Goal: Transaction & Acquisition: Purchase product/service

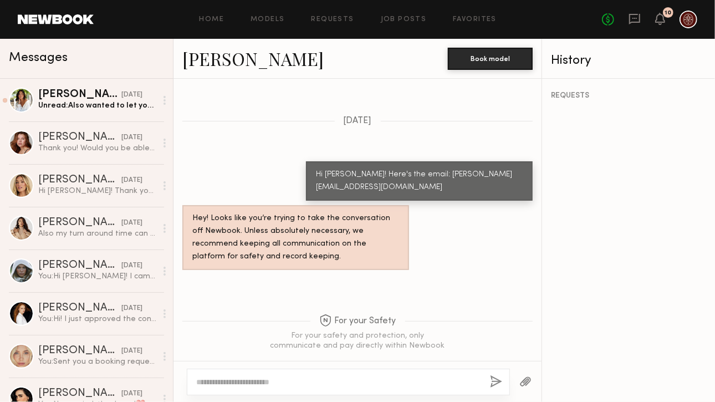
scroll to position [1240, 0]
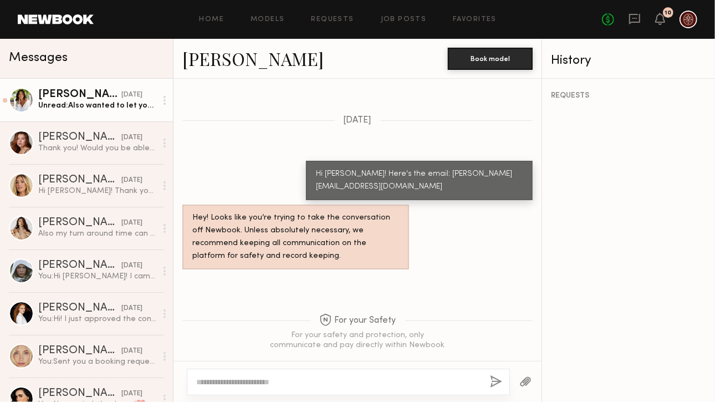
click at [121, 94] on div "[DATE]" at bounding box center [131, 95] width 21 height 11
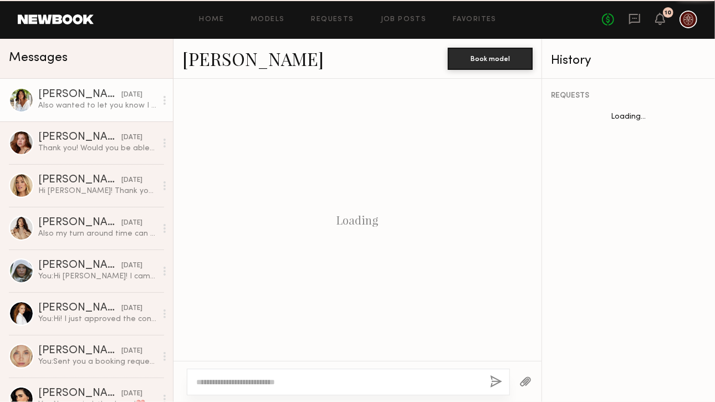
click at [102, 105] on div "Also wanted to let you know I didn’t recieve any refrence videos if you would s…" at bounding box center [97, 105] width 118 height 11
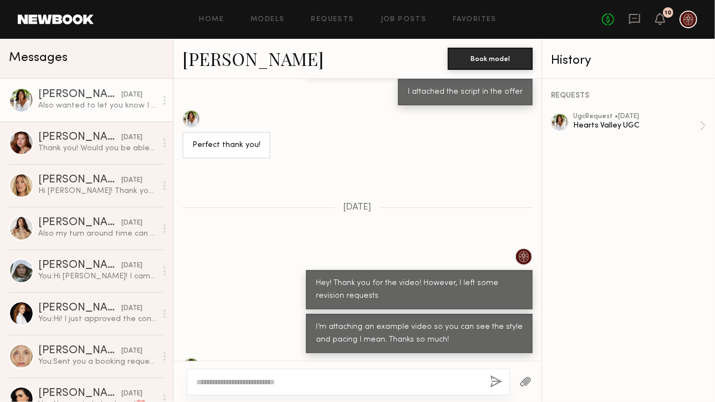
scroll to position [676, 0]
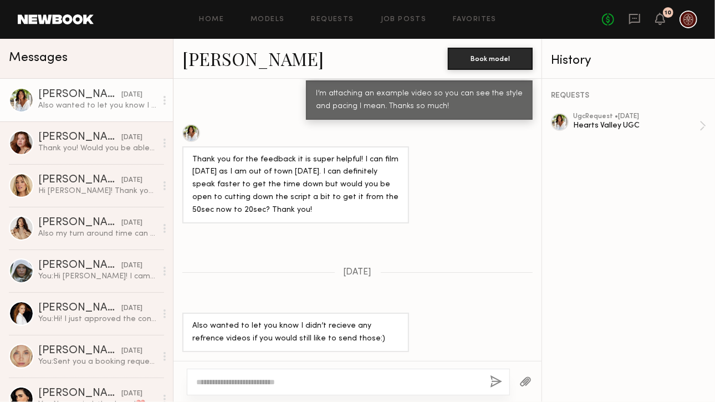
click at [534, 379] on div at bounding box center [526, 381] width 32 height 27
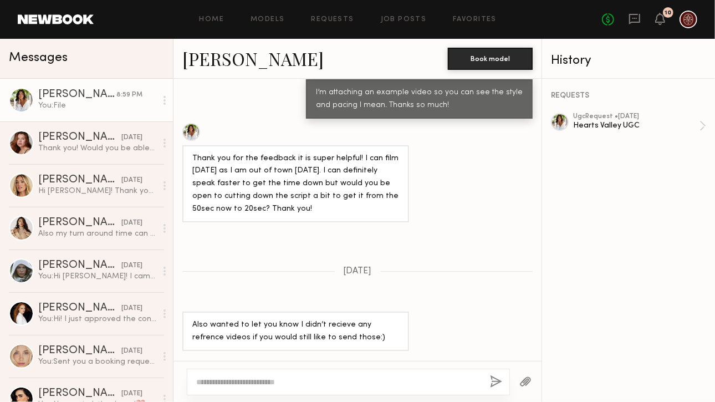
scroll to position [881, 0]
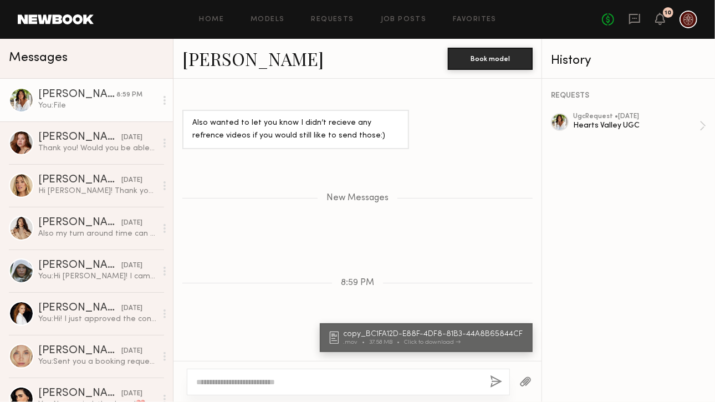
click at [495, 380] on button "button" at bounding box center [496, 382] width 12 height 14
click at [438, 351] on div "copy_BC1FA12D-E88F-4DF8-81B3-44A8B65844CF .mov 37.58 MB Click to download" at bounding box center [426, 337] width 213 height 29
click at [432, 345] on div "copy_BC1FA12D-E88F-4DF8-81B3-44A8B65844CF .mov 37.58 MB Click to download" at bounding box center [426, 337] width 213 height 29
click at [424, 332] on div "copy_BC1FA12D-E88F-4DF8-81B3-44A8B65844CF" at bounding box center [434, 334] width 183 height 8
click at [285, 383] on textarea at bounding box center [338, 381] width 285 height 11
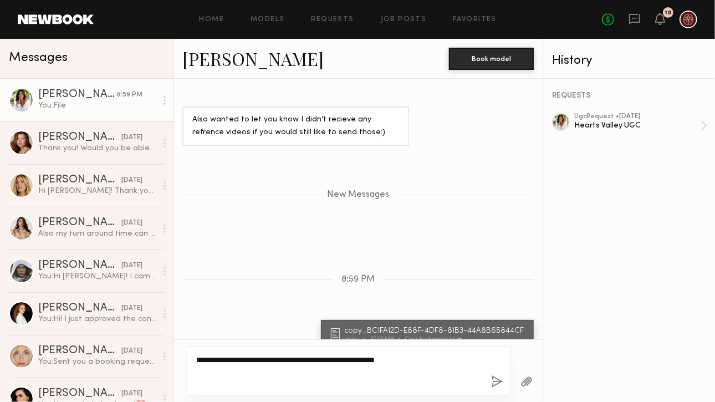
type textarea "**********"
click at [498, 378] on button "button" at bounding box center [497, 382] width 12 height 14
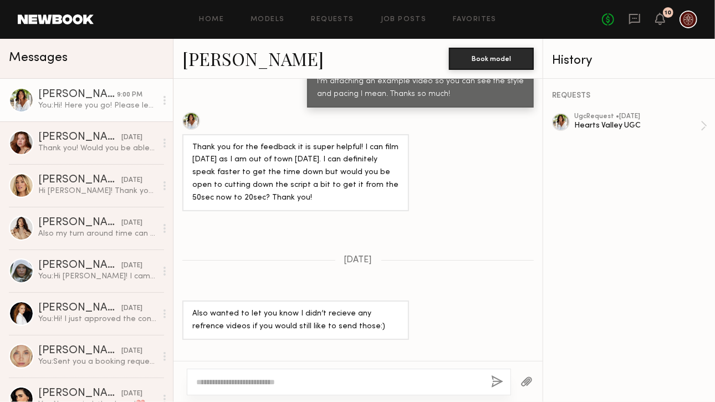
scroll to position [688, 0]
click at [289, 192] on div "Thank you for the feedback it is super helpful! I can film tomorrow as I am out…" at bounding box center [295, 173] width 207 height 64
click at [637, 125] on div "Hearts Valley UGC" at bounding box center [637, 125] width 126 height 11
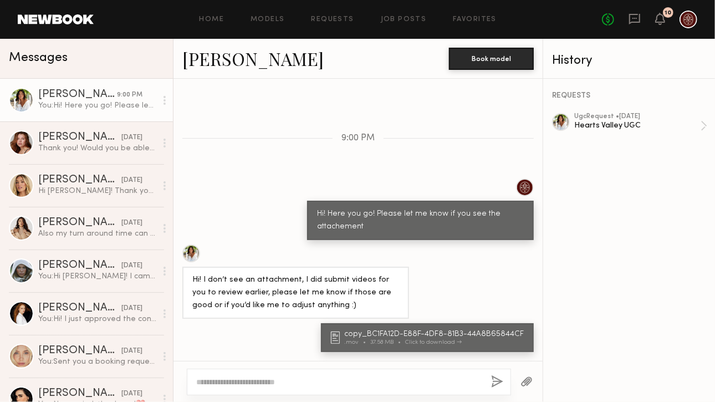
scroll to position [1025, 0]
click at [284, 374] on div at bounding box center [349, 381] width 324 height 27
click at [281, 382] on textarea at bounding box center [339, 381] width 286 height 11
paste textarea "**********"
type textarea "**********"
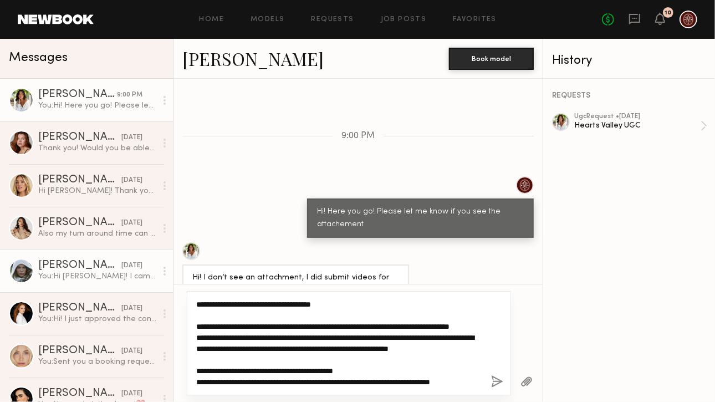
scroll to position [0, 0]
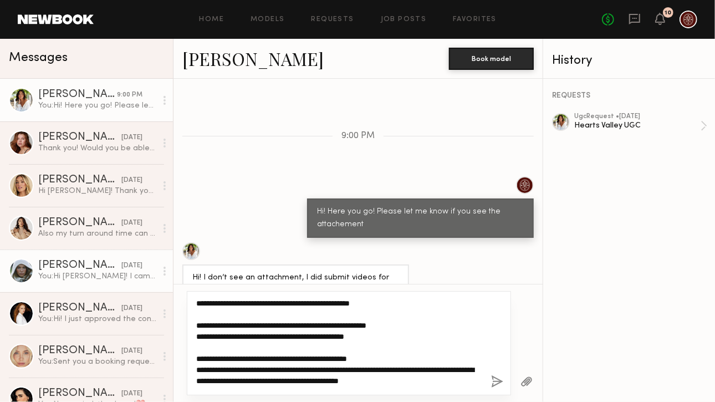
drag, startPoint x: 394, startPoint y: 382, endPoint x: 133, endPoint y: 258, distance: 289.7
click at [133, 258] on div "Messages AnnaNoel O. 9:00 PM You: Hi! Here you go! Please let me know if you se…" at bounding box center [357, 220] width 715 height 363
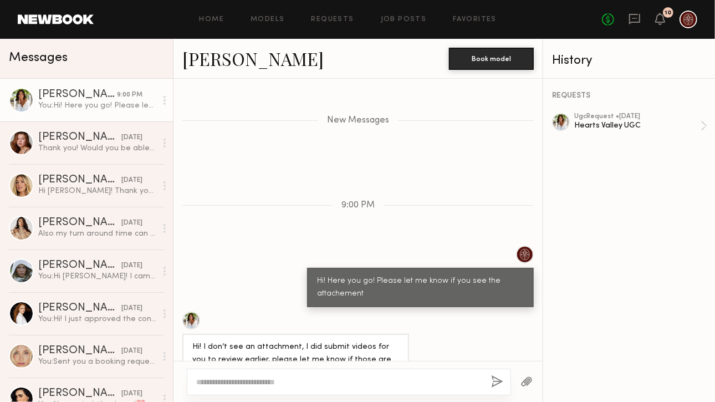
scroll to position [1025, 0]
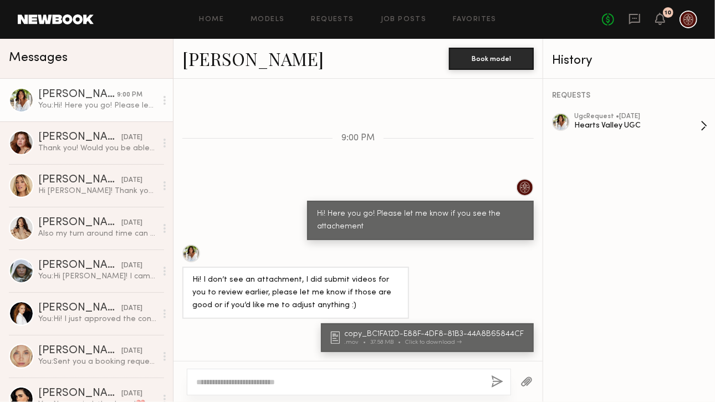
click at [651, 120] on div "ugc Request • 09/04/2025" at bounding box center [637, 116] width 126 height 7
click at [331, 376] on div at bounding box center [349, 381] width 324 height 27
click at [326, 386] on textarea at bounding box center [339, 381] width 286 height 11
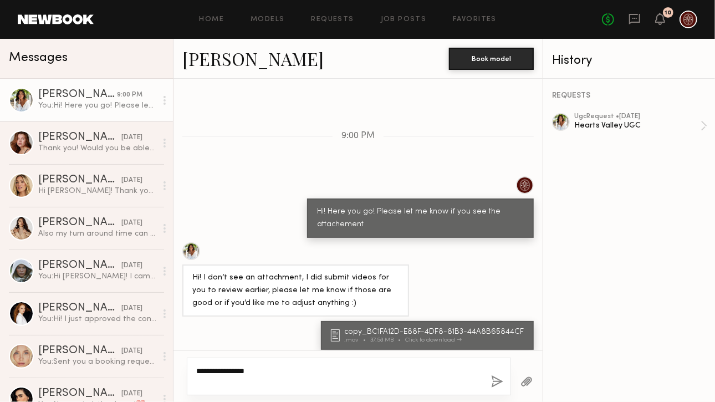
type textarea "**********"
click at [501, 384] on button "button" at bounding box center [497, 382] width 12 height 14
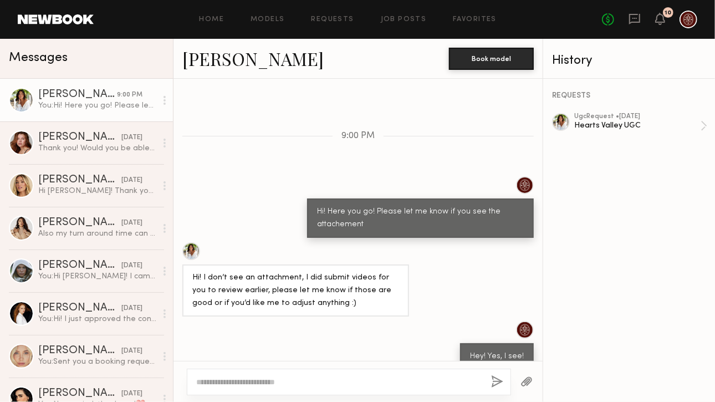
scroll to position [1078, 0]
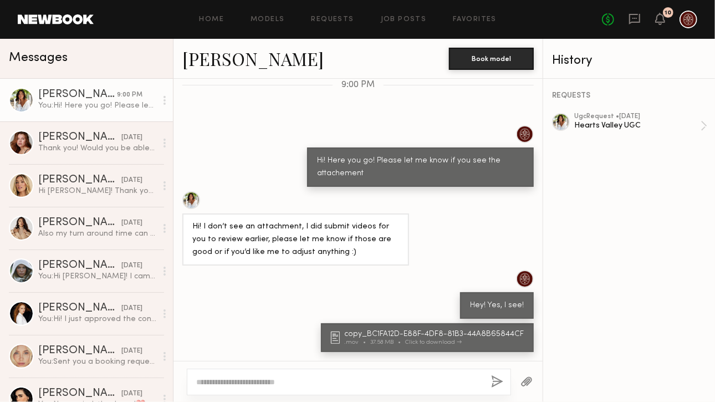
click at [254, 386] on textarea at bounding box center [339, 381] width 286 height 11
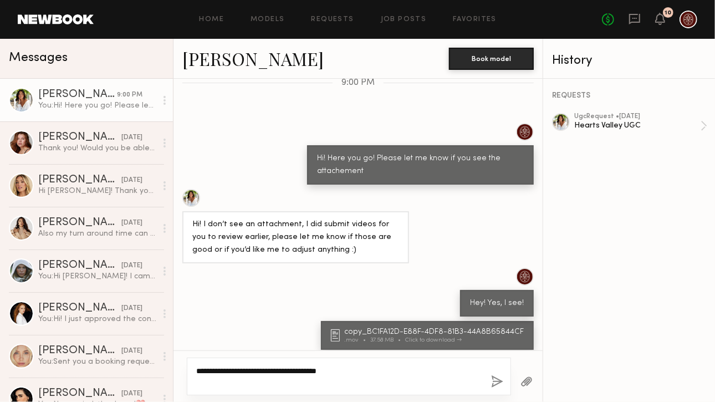
type textarea "**********"
click at [500, 382] on button "button" at bounding box center [497, 382] width 12 height 14
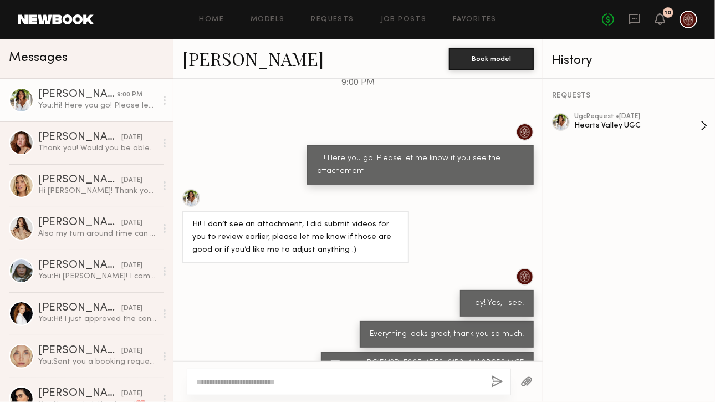
click at [610, 126] on div "Hearts Valley UGC" at bounding box center [637, 125] width 126 height 11
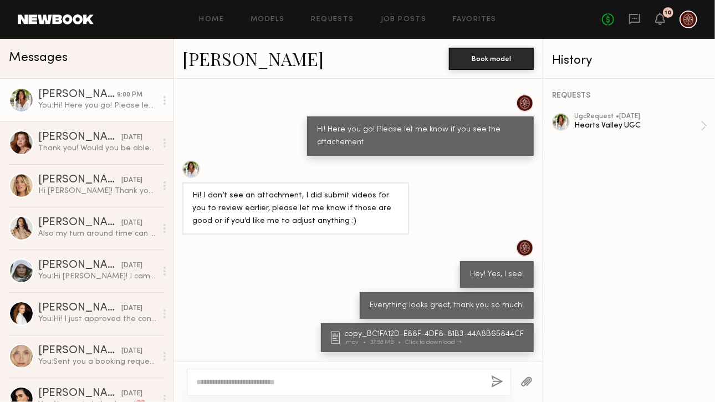
scroll to position [1108, 0]
click at [276, 374] on div at bounding box center [349, 381] width 324 height 27
click at [278, 377] on textarea at bounding box center [339, 381] width 286 height 11
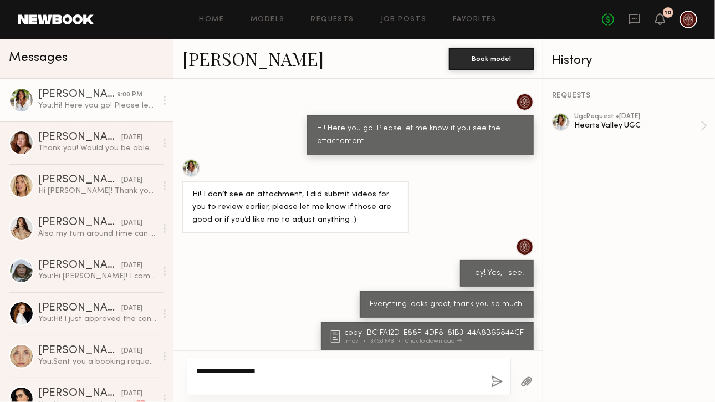
click at [451, 376] on textarea "**********" at bounding box center [339, 376] width 286 height 22
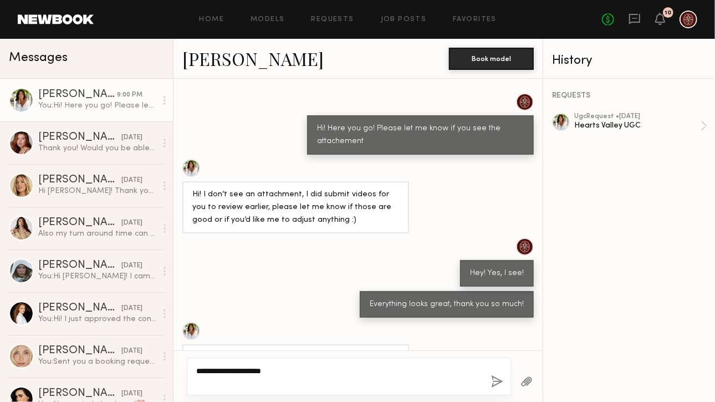
scroll to position [1184, 0]
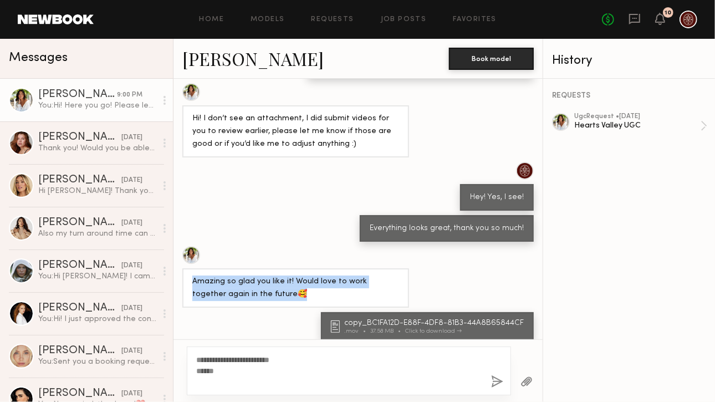
drag, startPoint x: 279, startPoint y: 297, endPoint x: 186, endPoint y: 285, distance: 93.9
click at [186, 285] on div "Amazing so glad you like it! Would love to work together again in the future🥰" at bounding box center [295, 287] width 227 height 39
copy div "Amazing so glad you like it! Would love to work together again in the future🥰"
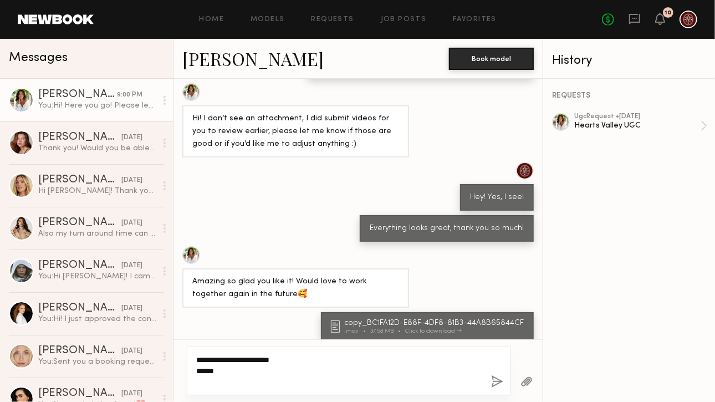
click at [288, 375] on textarea "**********" at bounding box center [339, 370] width 286 height 33
paste textarea "**********"
click at [369, 375] on textarea "**********" at bounding box center [339, 370] width 286 height 33
type textarea "**********"
click at [497, 375] on button "button" at bounding box center [497, 382] width 12 height 14
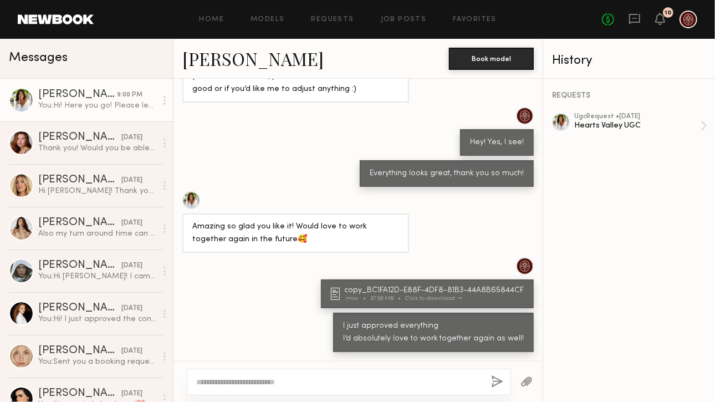
scroll to position [1240, 0]
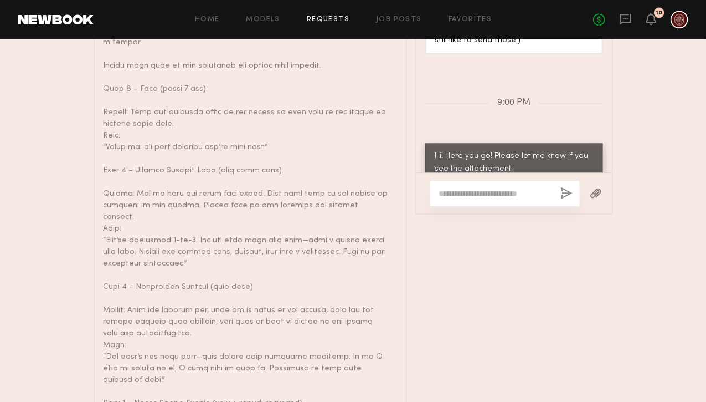
scroll to position [1036, 0]
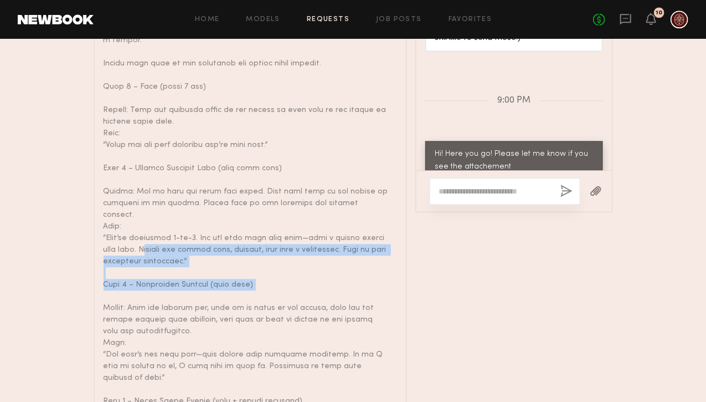
drag, startPoint x: 126, startPoint y: 253, endPoint x: 242, endPoint y: 284, distance: 119.3
click at [242, 284] on div at bounding box center [246, 237] width 285 height 733
click at [307, 269] on div at bounding box center [246, 237] width 285 height 733
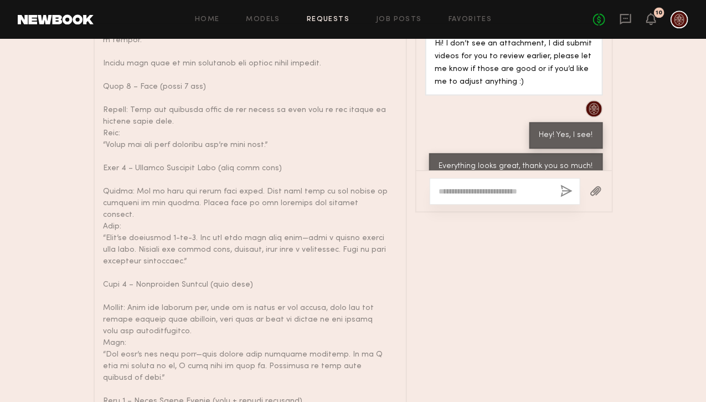
scroll to position [1148, 0]
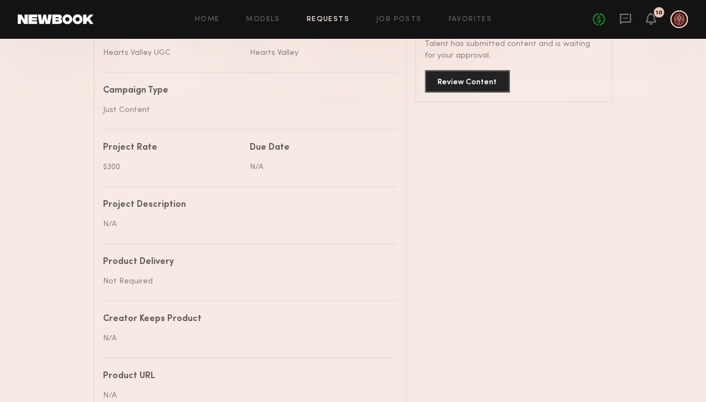
scroll to position [348, 0]
click at [484, 85] on button "Review Content" at bounding box center [467, 80] width 85 height 22
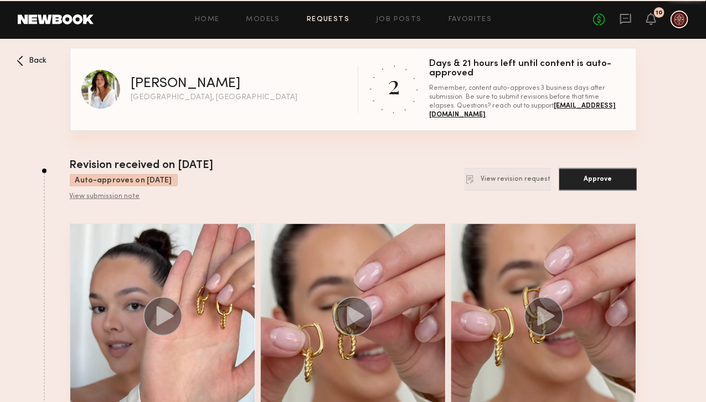
scroll to position [24, 0]
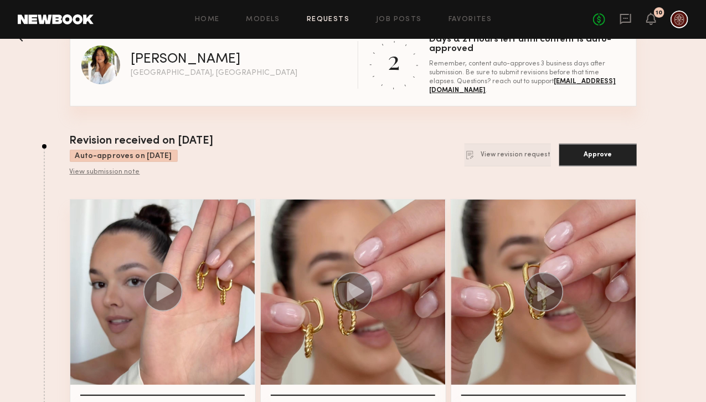
click at [165, 285] on circle at bounding box center [162, 291] width 39 height 39
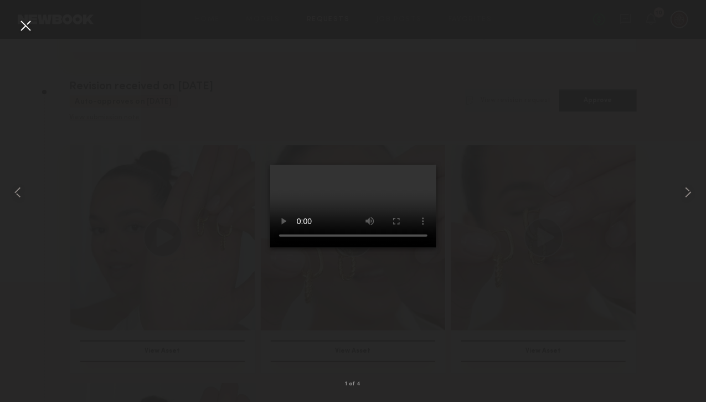
scroll to position [80, 0]
click at [26, 23] on div at bounding box center [26, 26] width 18 height 18
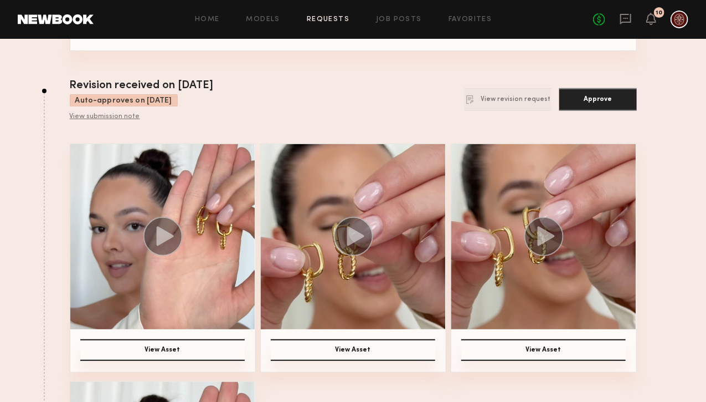
click at [343, 228] on circle at bounding box center [352, 236] width 39 height 39
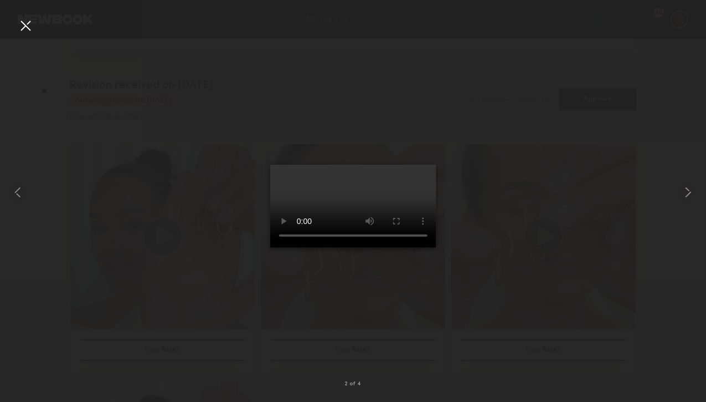
click at [534, 232] on div at bounding box center [353, 192] width 706 height 348
click at [696, 191] on common-icon at bounding box center [689, 192] width 18 height 18
click at [475, 218] on div at bounding box center [353, 192] width 706 height 348
click at [27, 23] on div at bounding box center [26, 26] width 18 height 18
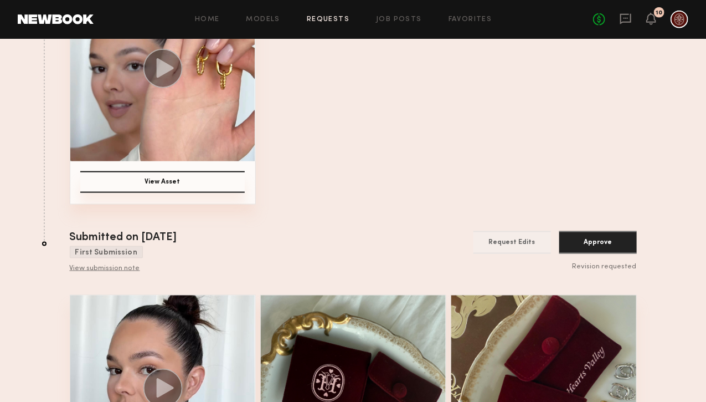
scroll to position [348, 0]
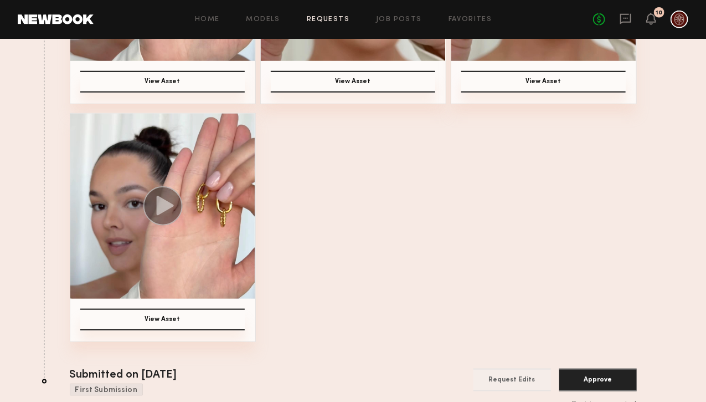
click at [160, 191] on circle at bounding box center [162, 205] width 39 height 39
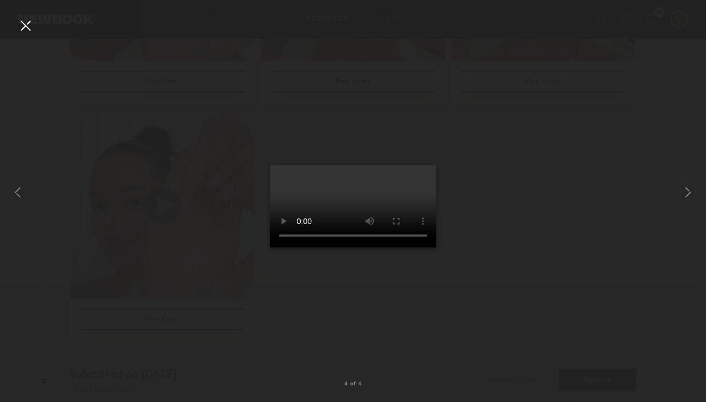
click at [109, 89] on div at bounding box center [353, 192] width 706 height 348
click at [324, 206] on video at bounding box center [353, 206] width 166 height 83
click at [18, 29] on div at bounding box center [26, 26] width 18 height 18
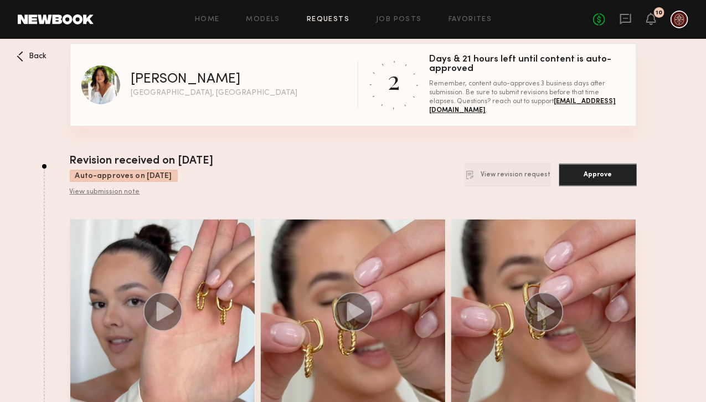
scroll to position [5, 0]
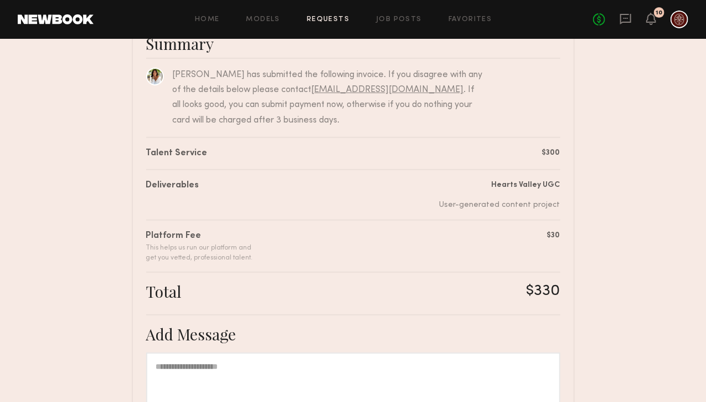
scroll to position [263, 0]
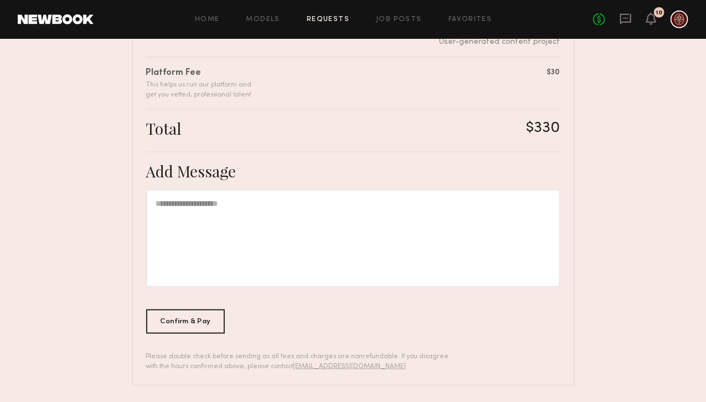
click at [254, 255] on div at bounding box center [353, 238] width 414 height 98
click at [182, 317] on div "Confirm & Pay" at bounding box center [185, 321] width 79 height 24
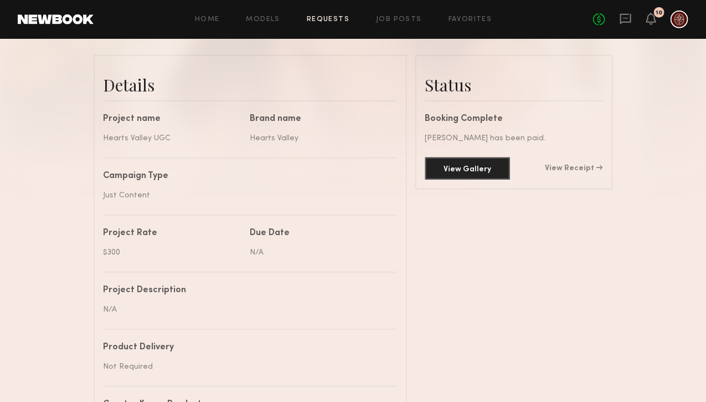
scroll to position [905, 0]
click at [455, 176] on button "View Gallery" at bounding box center [467, 168] width 85 height 22
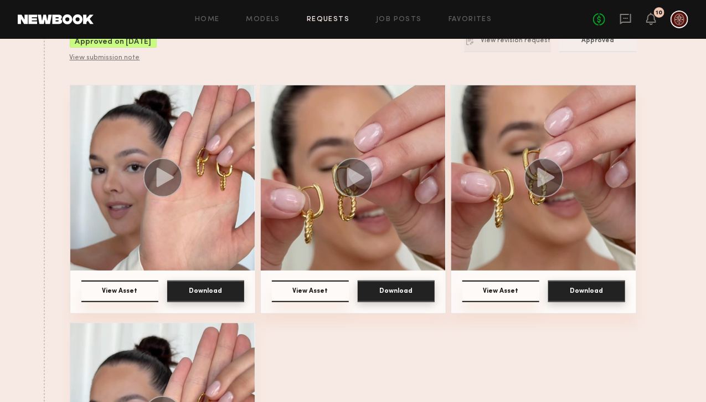
scroll to position [125, 0]
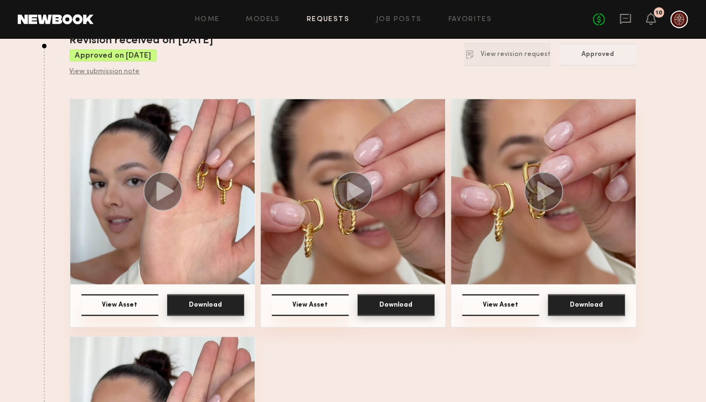
click at [356, 195] on icon at bounding box center [355, 191] width 17 height 19
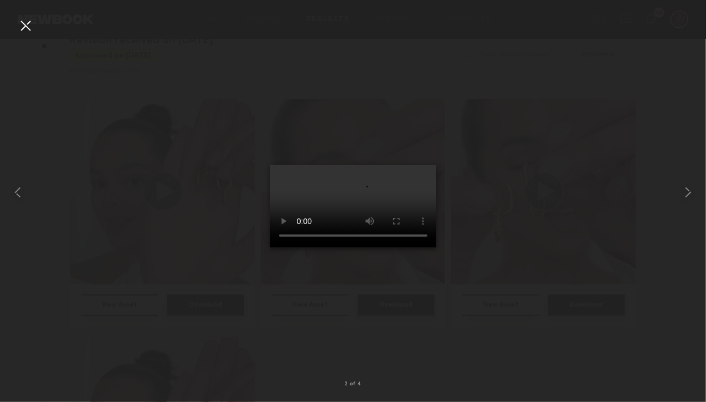
click at [288, 189] on video at bounding box center [353, 206] width 166 height 83
click at [25, 32] on div at bounding box center [26, 26] width 18 height 18
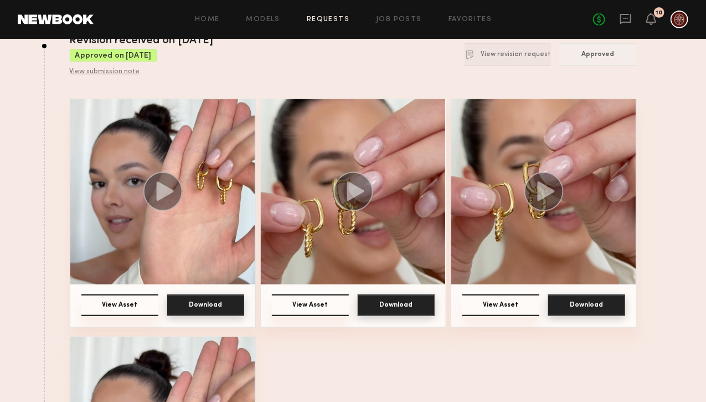
click at [160, 194] on icon at bounding box center [164, 191] width 17 height 19
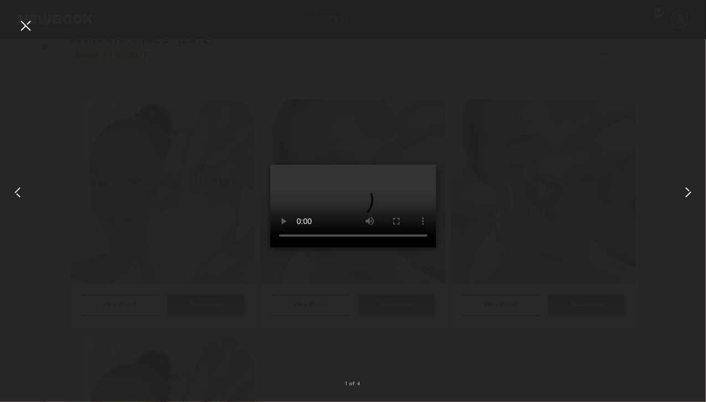
click at [25, 28] on div at bounding box center [26, 26] width 18 height 18
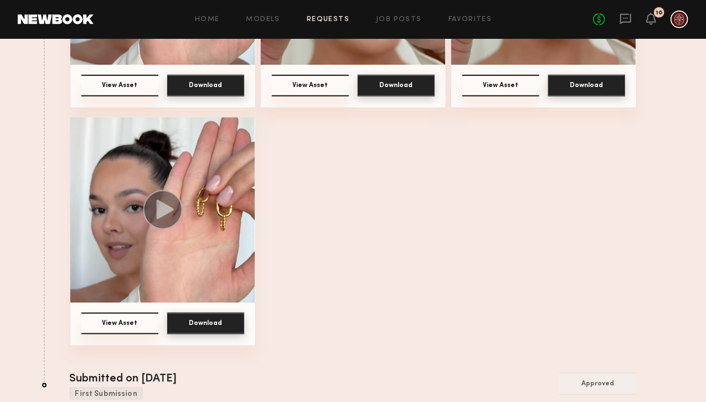
scroll to position [345, 0]
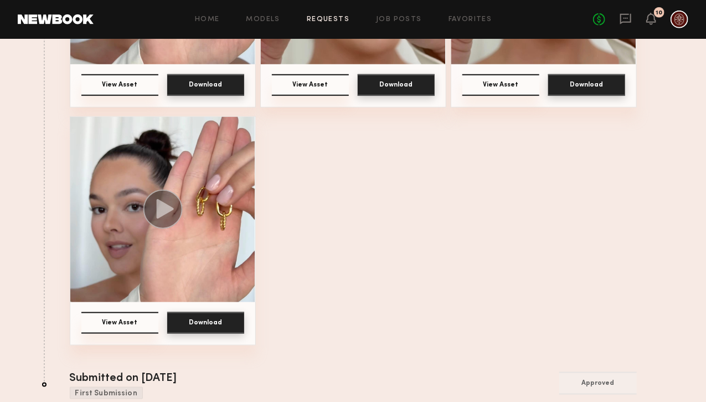
click at [156, 209] on icon at bounding box center [164, 208] width 17 height 19
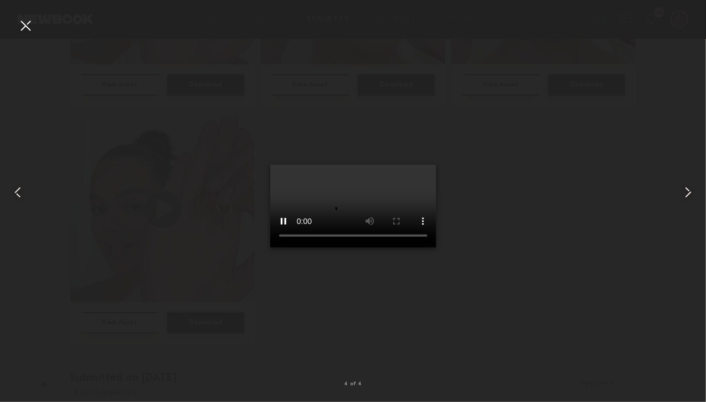
click at [27, 26] on div at bounding box center [26, 26] width 18 height 18
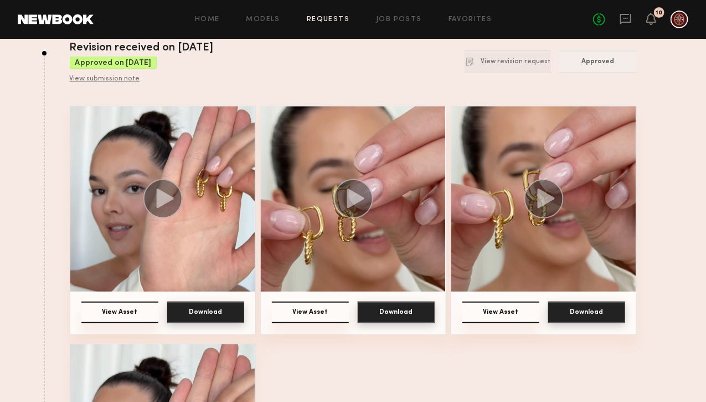
scroll to position [0, 0]
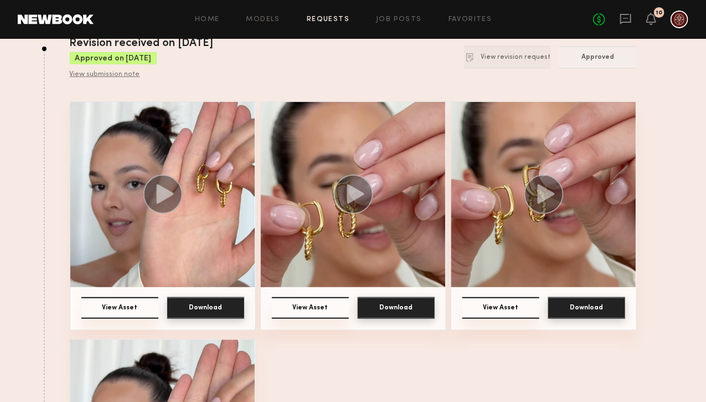
scroll to position [9, 0]
